Goal: Task Accomplishment & Management: Manage account settings

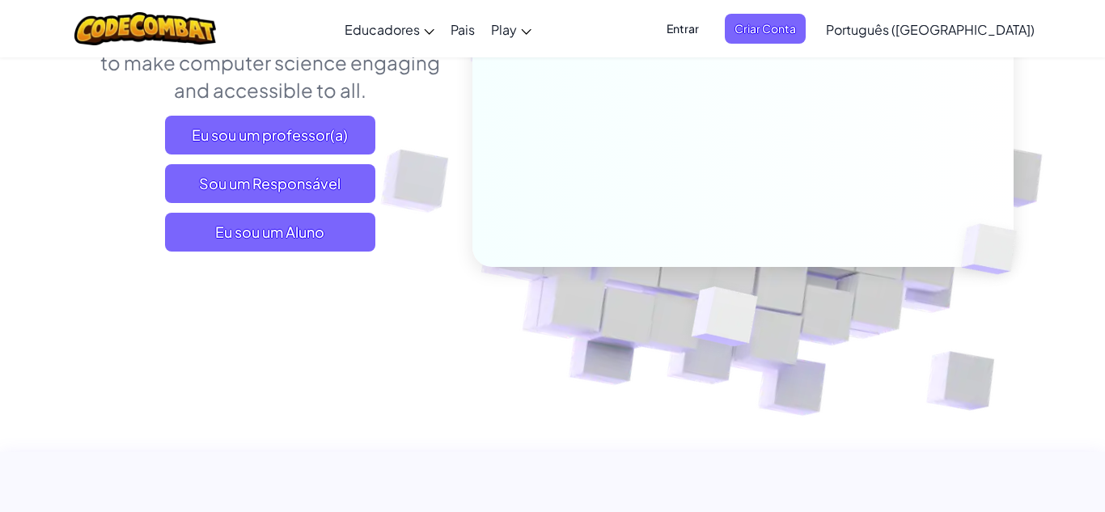
scroll to position [290, 0]
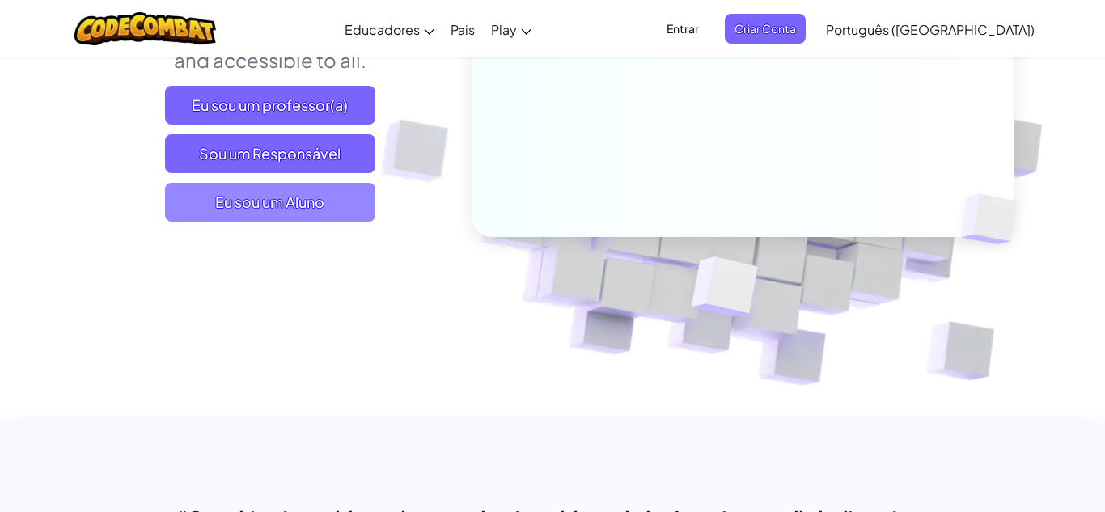
click at [301, 186] on span "Eu sou um Aluno" at bounding box center [270, 202] width 210 height 39
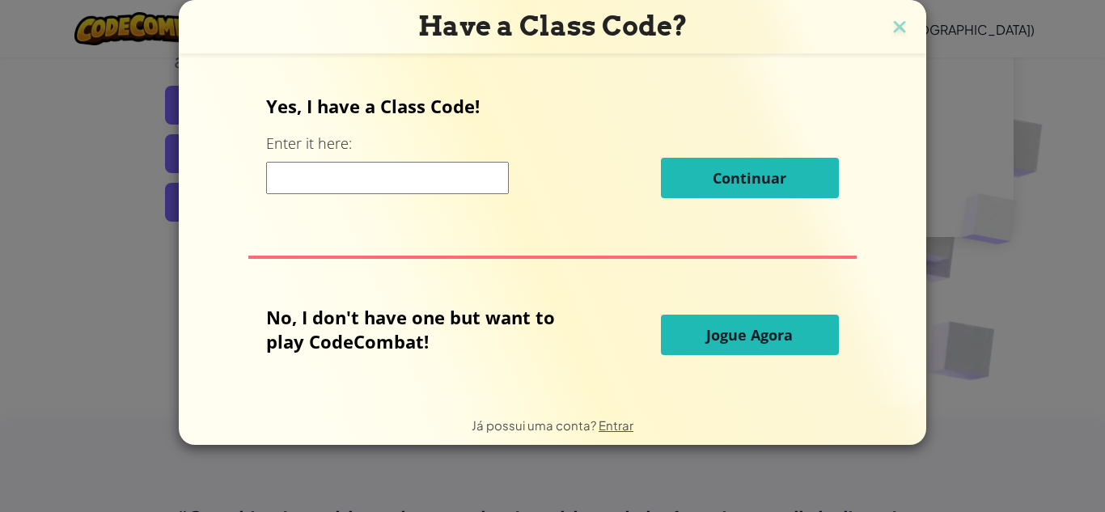
click at [76, 322] on div "Have a Class Code? Yes, I have a Class Code! Enter it here: Continuar No, I don…" at bounding box center [552, 256] width 1105 height 512
click at [12, 384] on div "Have a Class Code? Yes, I have a Class Code! Enter it here: Continuar No, I don…" at bounding box center [552, 256] width 1105 height 512
click at [899, 24] on img at bounding box center [899, 28] width 21 height 24
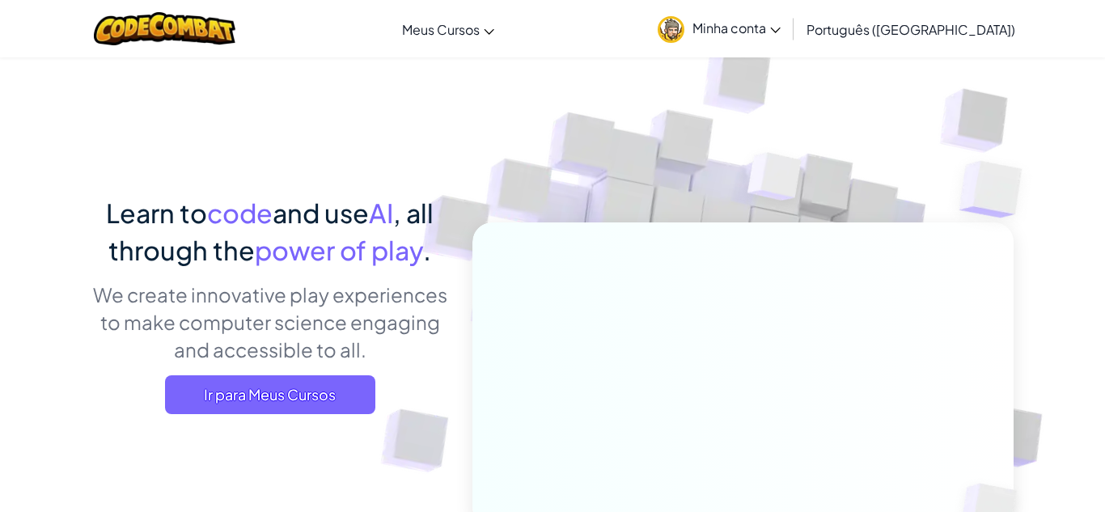
click at [781, 29] on span "Minha conta" at bounding box center [736, 27] width 88 height 17
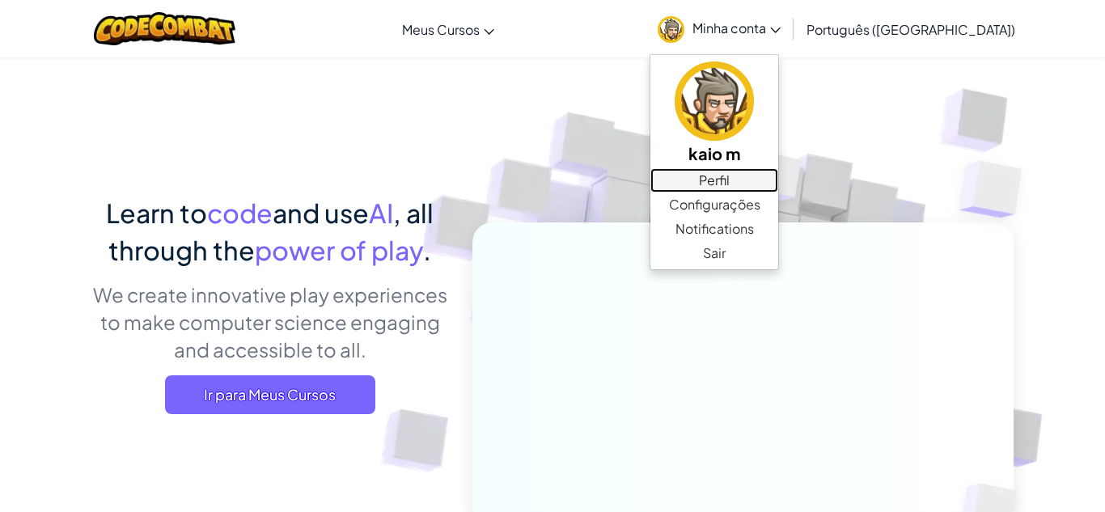
click at [778, 180] on link "Perfil" at bounding box center [714, 180] width 128 height 24
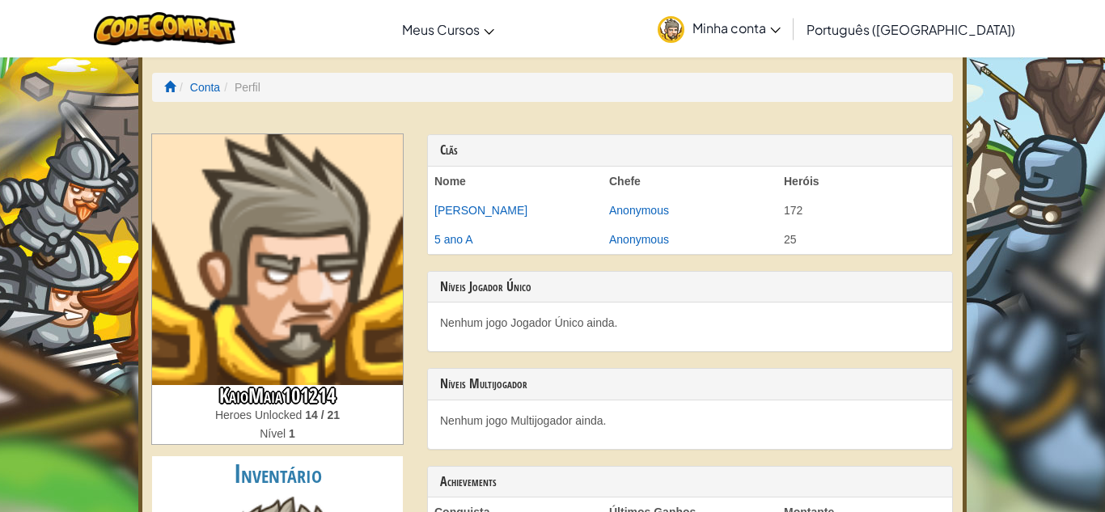
click at [781, 27] on span "Minha conta" at bounding box center [736, 27] width 88 height 17
